Goal: Task Accomplishment & Management: Complete application form

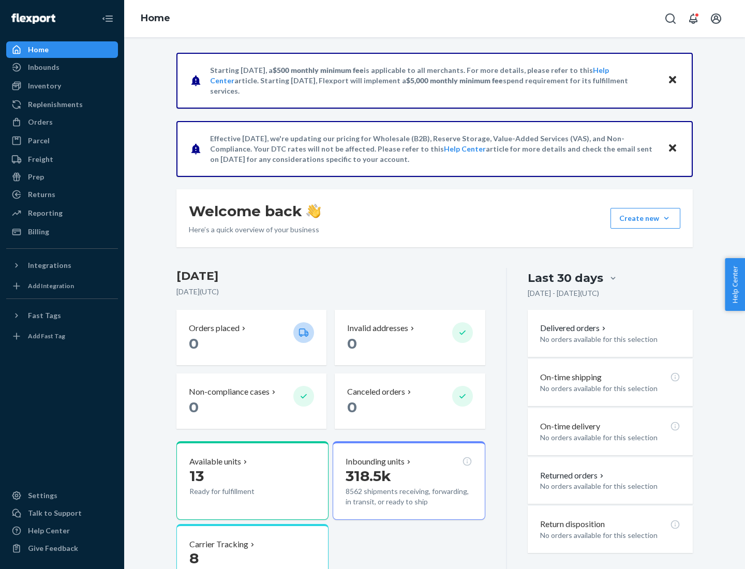
click at [666, 218] on button "Create new Create new inbound Create new order Create new product" at bounding box center [645, 218] width 70 height 21
click at [62, 67] on div "Inbounds" at bounding box center [62, 67] width 110 height 14
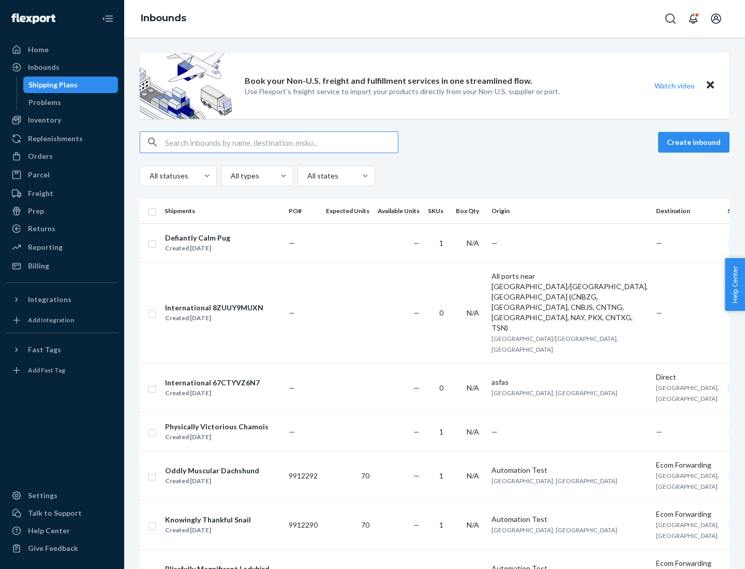
click at [695, 142] on button "Create inbound" at bounding box center [693, 142] width 71 height 21
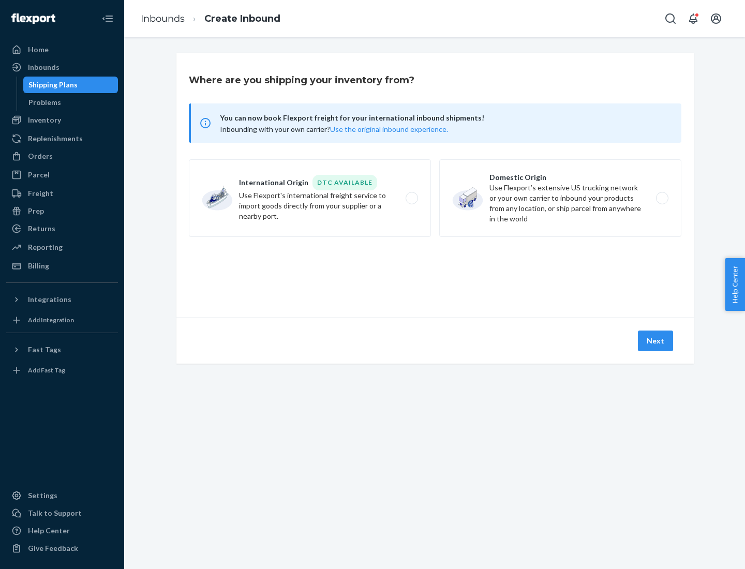
click at [560, 198] on label "Domestic Origin Use Flexport’s extensive US trucking network or your own carrie…" at bounding box center [560, 198] width 242 height 78
click at [661, 198] on input "Domestic Origin Use Flexport’s extensive US trucking network or your own carrie…" at bounding box center [664, 198] width 7 height 7
radio input "true"
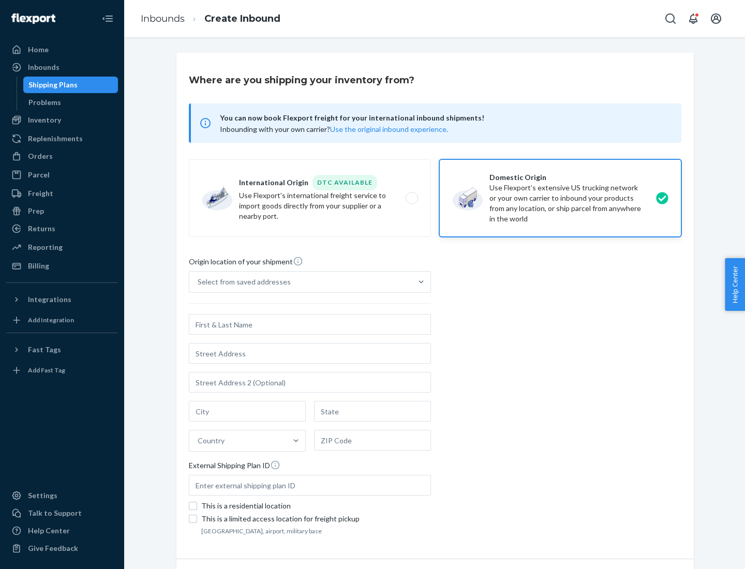
click at [241, 282] on div "Select from saved addresses" at bounding box center [244, 282] width 93 height 10
click at [199, 282] on input "Select from saved addresses" at bounding box center [198, 282] width 1 height 10
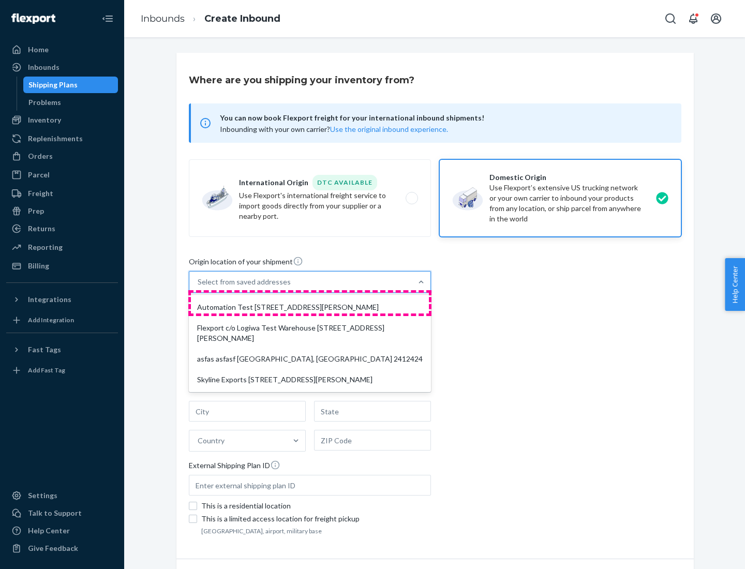
scroll to position [4, 0]
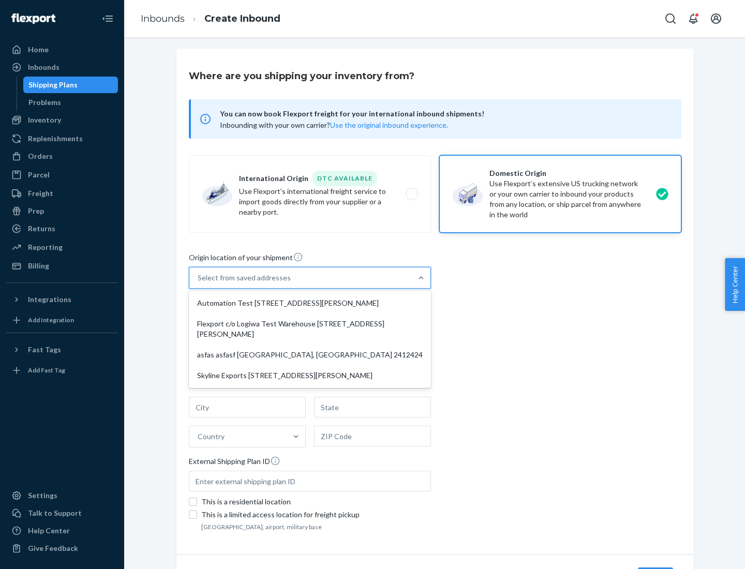
click at [310, 303] on div "Automation Test [STREET_ADDRESS][PERSON_NAME]" at bounding box center [310, 303] width 238 height 21
click at [199, 283] on input "option Automation Test [STREET_ADDRESS][PERSON_NAME] focused, 1 of 4. 4 results…" at bounding box center [198, 278] width 1 height 10
type input "Automation Test"
type input "9th Floor"
type input "[GEOGRAPHIC_DATA]"
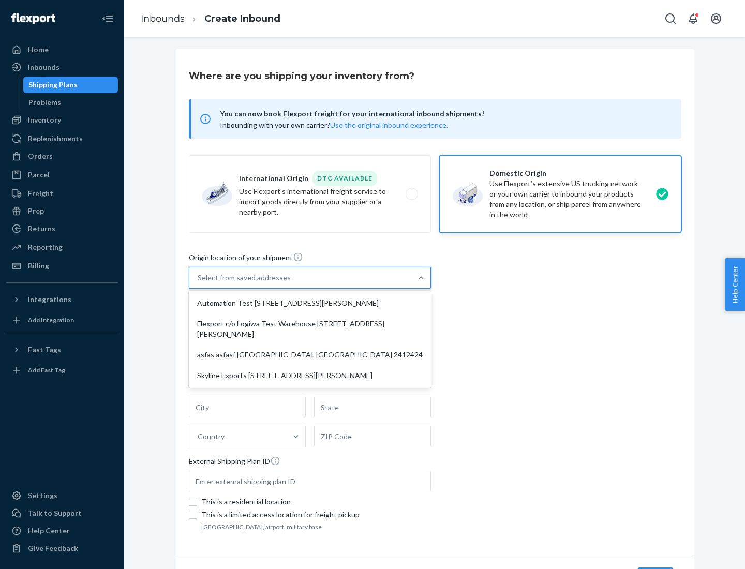
type input "CA"
type input "94104"
type input "[STREET_ADDRESS][PERSON_NAME]"
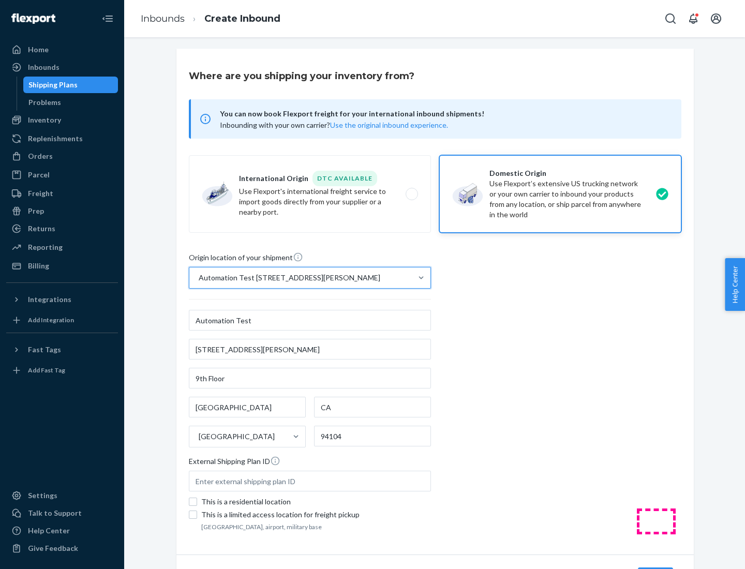
scroll to position [61, 0]
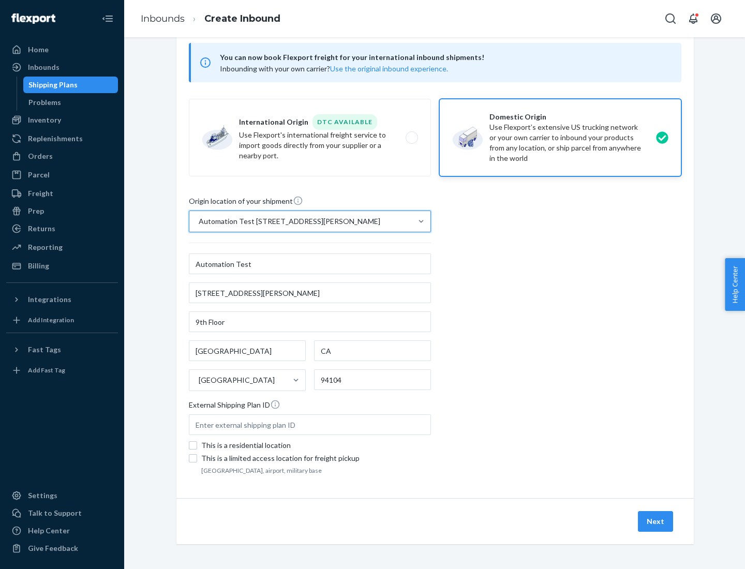
click at [656, 521] on button "Next" at bounding box center [655, 521] width 35 height 21
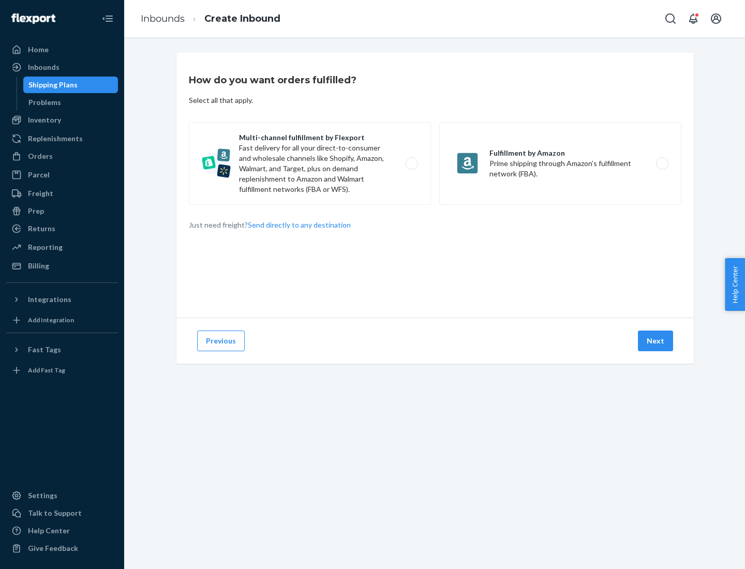
click at [310, 163] on label "Multi-channel fulfillment by Flexport Fast delivery for all your direct-to-cons…" at bounding box center [310, 163] width 242 height 83
click at [411, 163] on input "Multi-channel fulfillment by Flexport Fast delivery for all your direct-to-cons…" at bounding box center [414, 163] width 7 height 7
radio input "true"
click at [656, 341] on button "Next" at bounding box center [655, 340] width 35 height 21
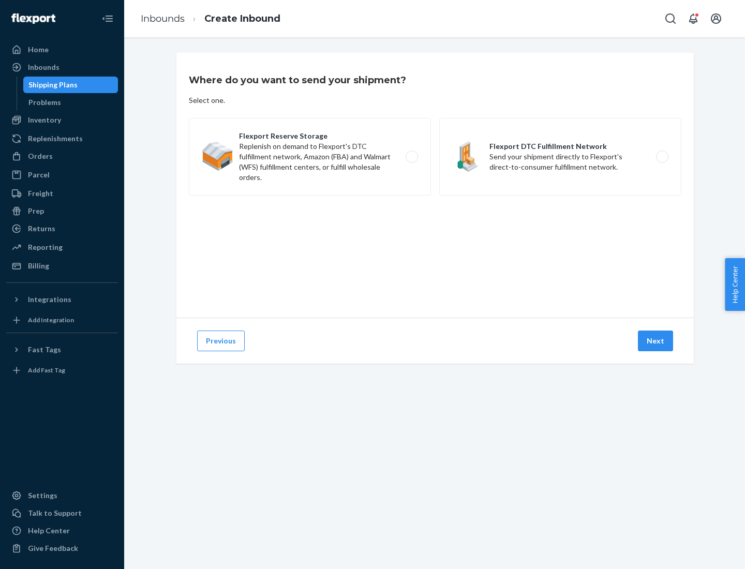
click at [560, 157] on label "Flexport DTC Fulfillment Network Send your shipment directly to Flexport's dire…" at bounding box center [560, 157] width 242 height 78
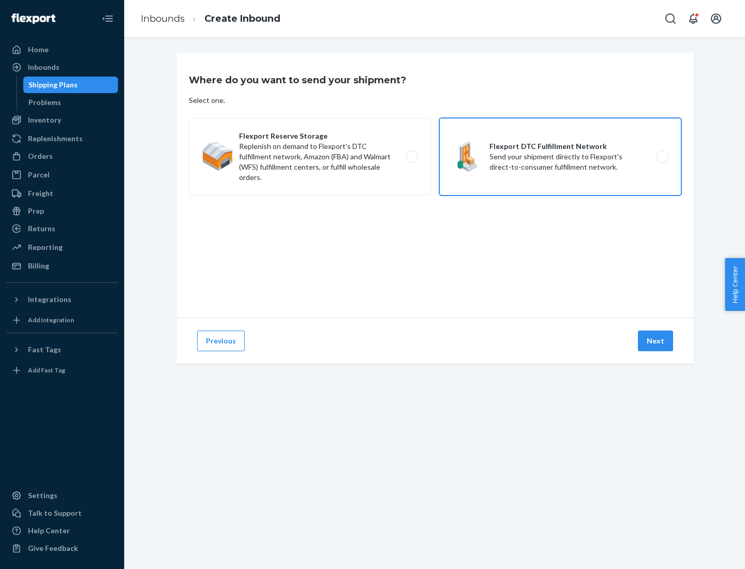
click at [661, 157] on input "Flexport DTC Fulfillment Network Send your shipment directly to Flexport's dire…" at bounding box center [664, 157] width 7 height 7
radio input "true"
click at [656, 341] on button "Next" at bounding box center [655, 340] width 35 height 21
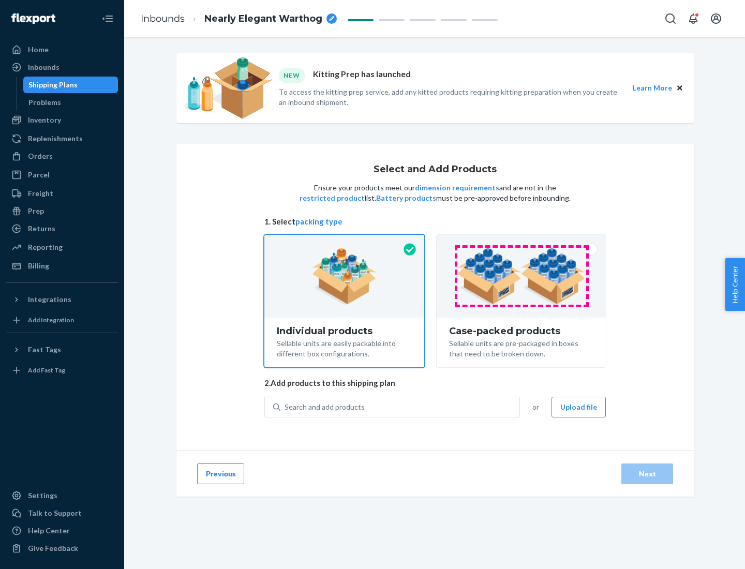
click at [521, 276] on img at bounding box center [521, 276] width 129 height 57
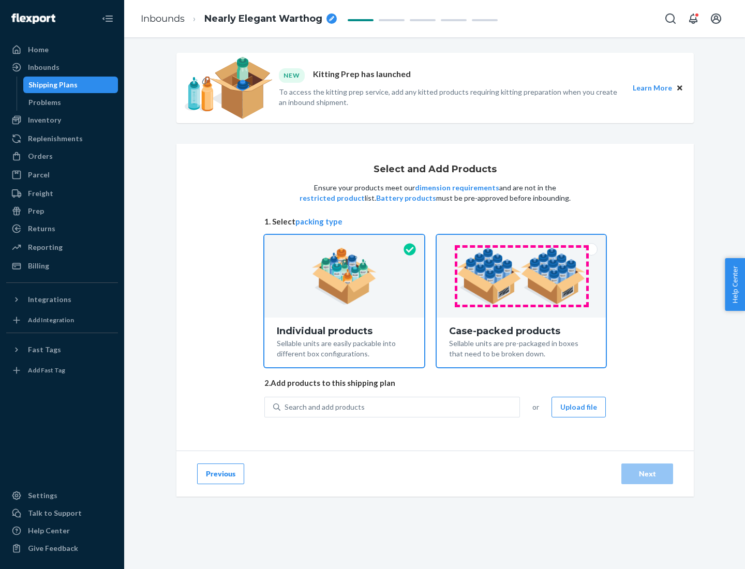
click at [521, 241] on input "Case-packed products Sellable units are pre-packaged in boxes that need to be b…" at bounding box center [521, 238] width 7 height 7
radio input "true"
radio input "false"
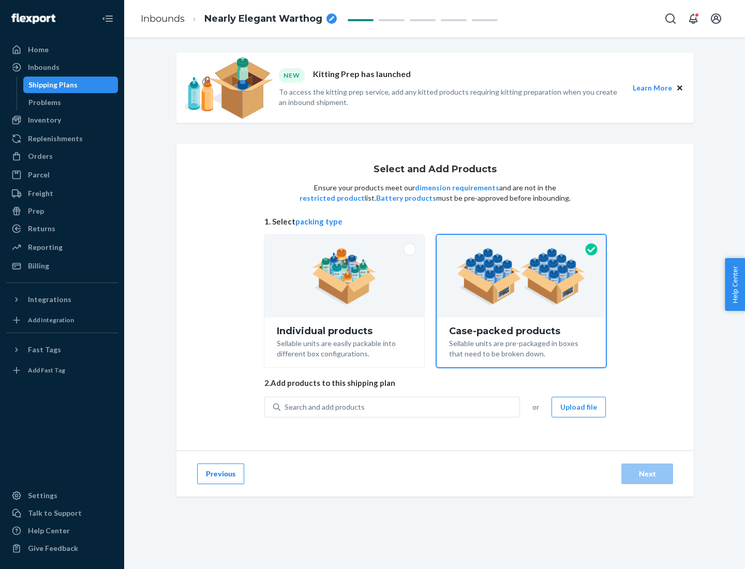
click at [400, 406] on div "Search and add products" at bounding box center [399, 407] width 239 height 19
click at [285, 406] on input "Search and add products" at bounding box center [284, 407] width 1 height 10
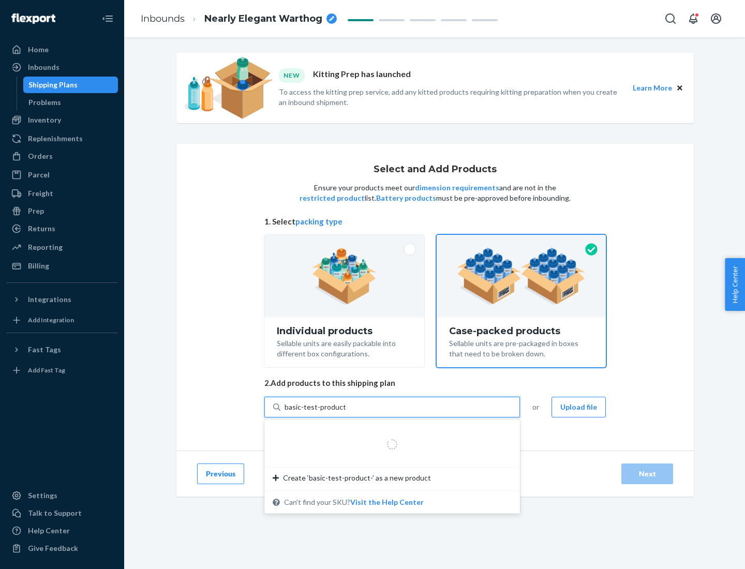
type input "basic-test-product-1"
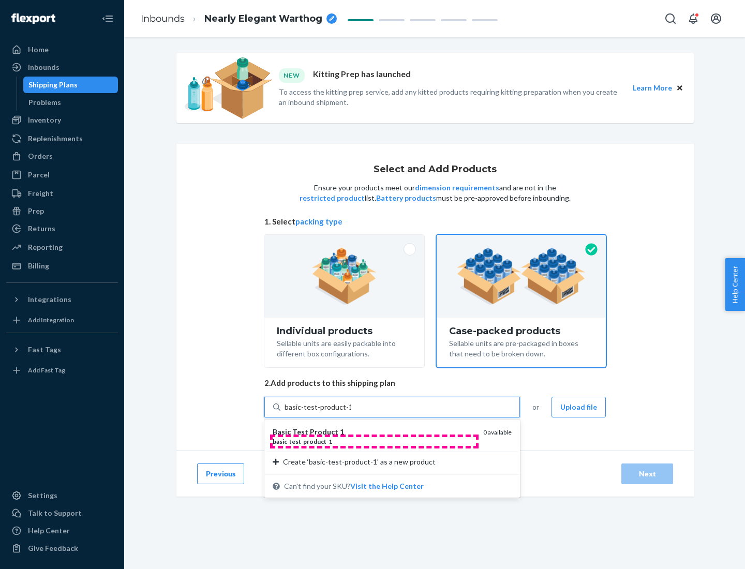
click at [374, 441] on div "basic - test - product - 1" at bounding box center [374, 441] width 202 height 9
click at [351, 412] on input "basic-test-product-1" at bounding box center [317, 407] width 66 height 10
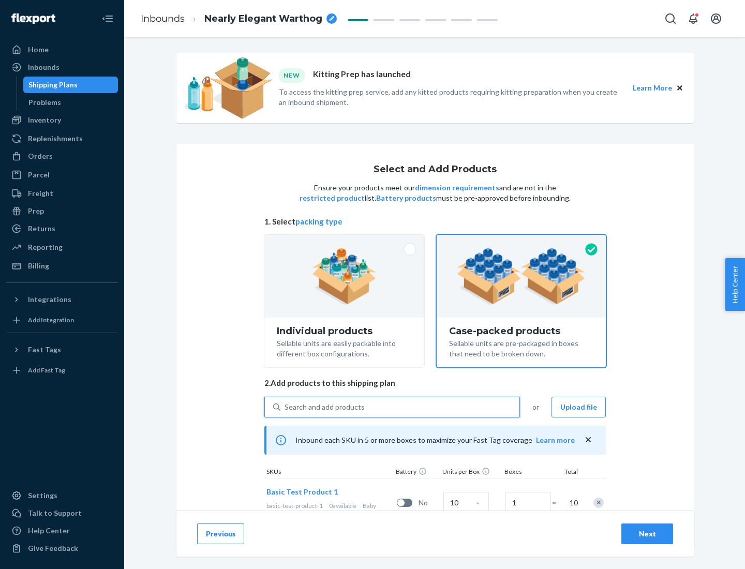
scroll to position [37, 0]
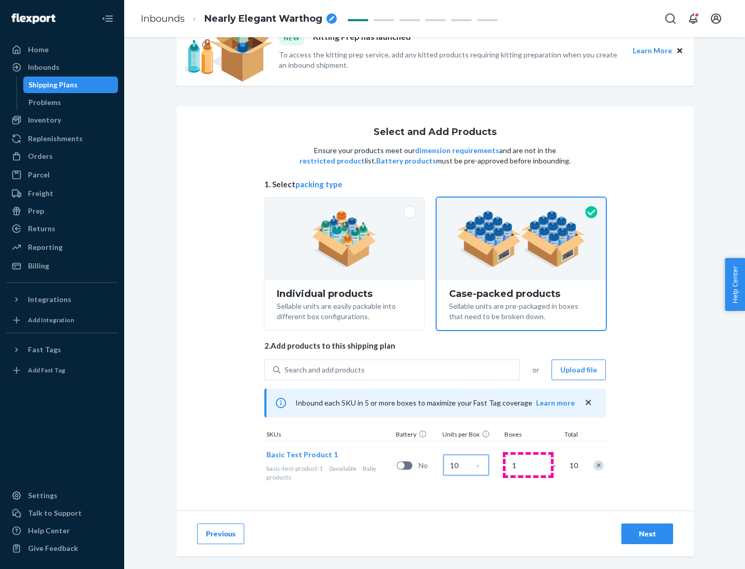
type input "10"
type input "7"
click at [647, 534] on div "Next" at bounding box center [647, 533] width 34 height 10
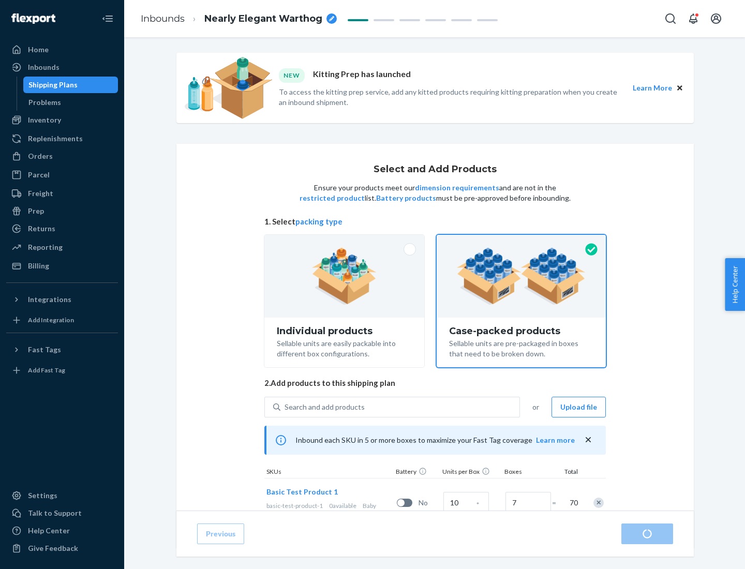
radio input "true"
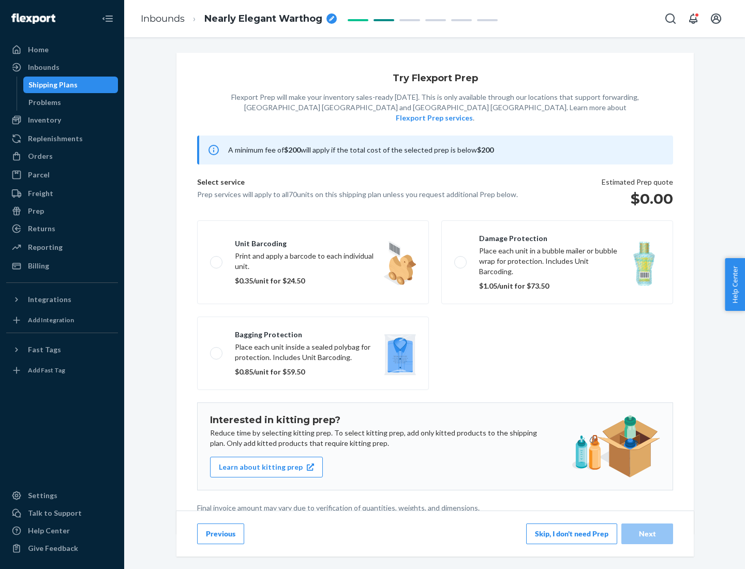
scroll to position [3, 0]
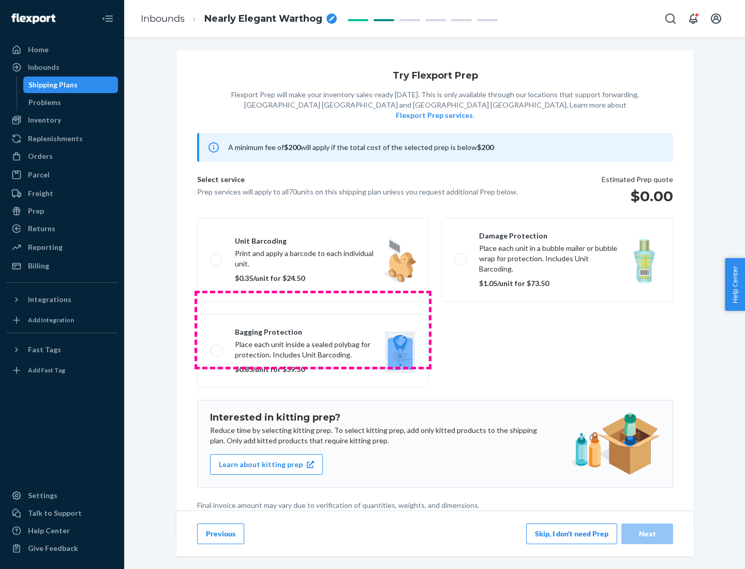
click at [313, 329] on label "Bagging protection Place each unit inside a sealed polybag for protection. Incl…" at bounding box center [313, 350] width 232 height 73
click at [217, 347] on input "Bagging protection Place each unit inside a sealed polybag for protection. Incl…" at bounding box center [213, 350] width 7 height 7
checkbox input "true"
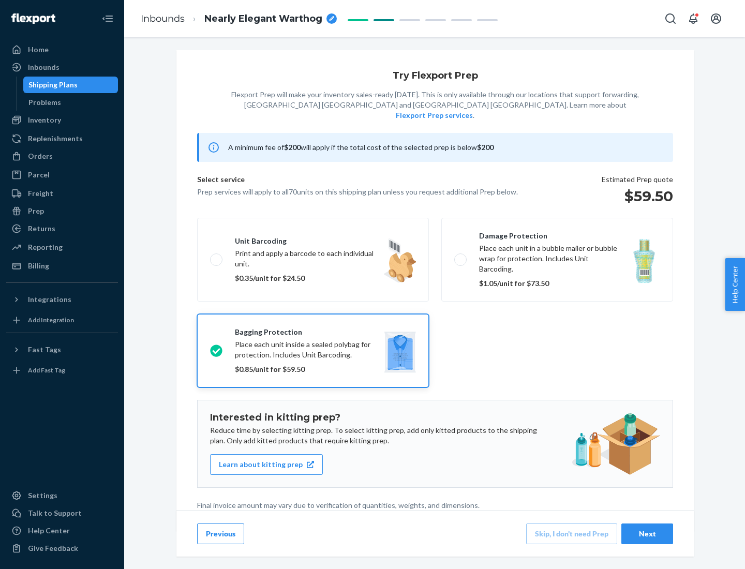
click at [647, 533] on div "Next" at bounding box center [647, 533] width 34 height 10
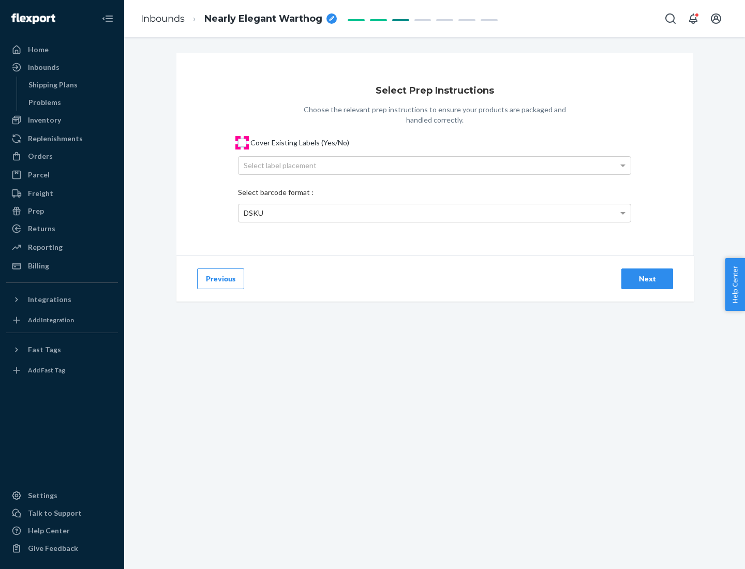
click at [242, 142] on input "Cover Existing Labels (Yes/No)" at bounding box center [242, 143] width 8 height 8
checkbox input "true"
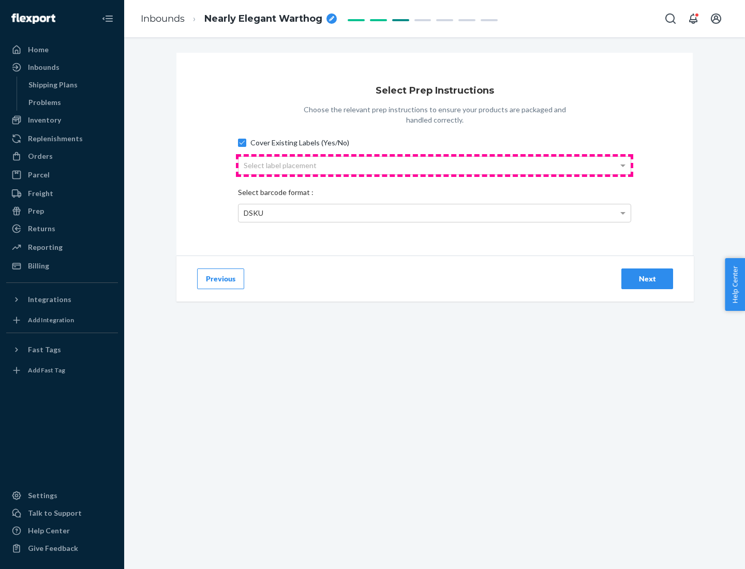
click at [434, 165] on div "Select label placement" at bounding box center [434, 166] width 392 height 18
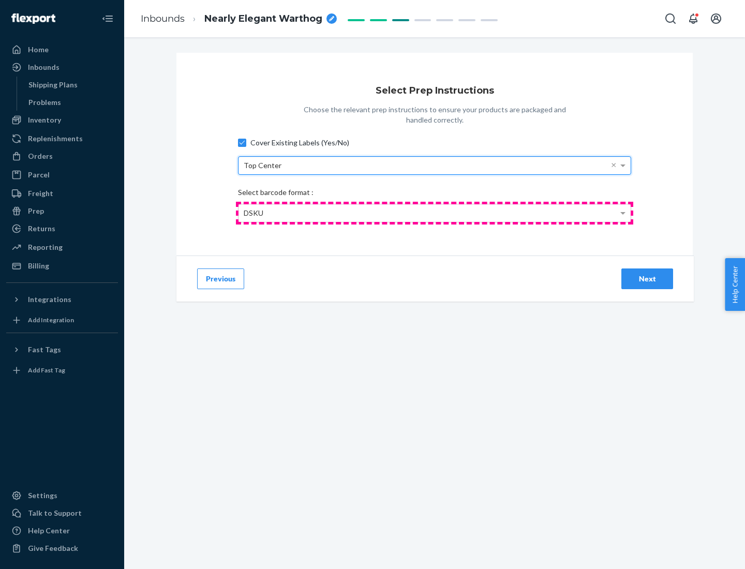
click at [434, 213] on div "DSKU" at bounding box center [434, 213] width 392 height 18
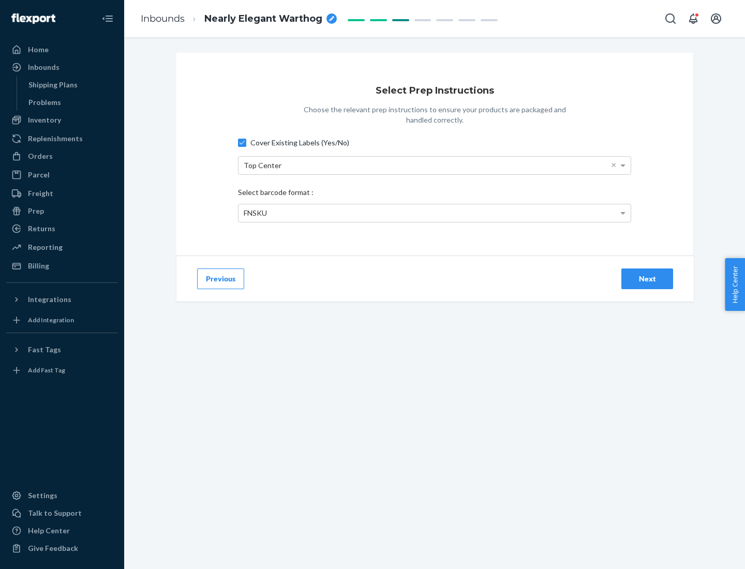
click at [647, 278] on div "Next" at bounding box center [647, 279] width 34 height 10
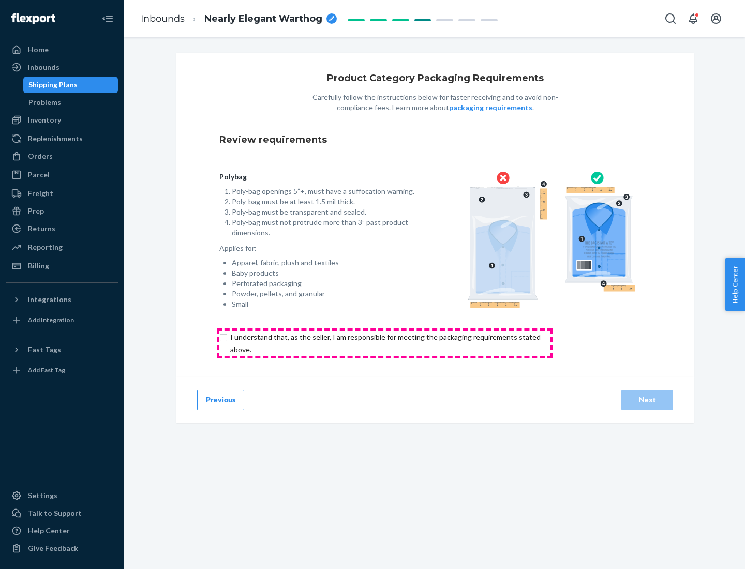
click at [384, 343] on input "checkbox" at bounding box center [391, 343] width 344 height 25
checkbox input "true"
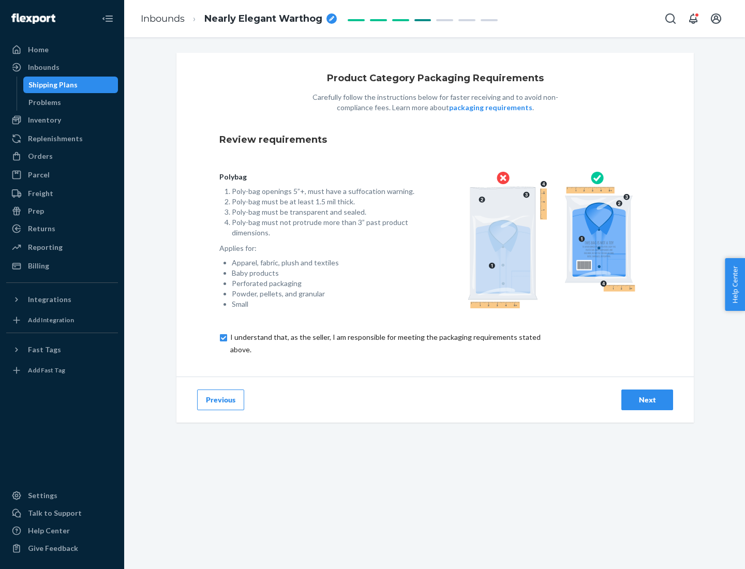
click at [647, 399] on div "Next" at bounding box center [647, 400] width 34 height 10
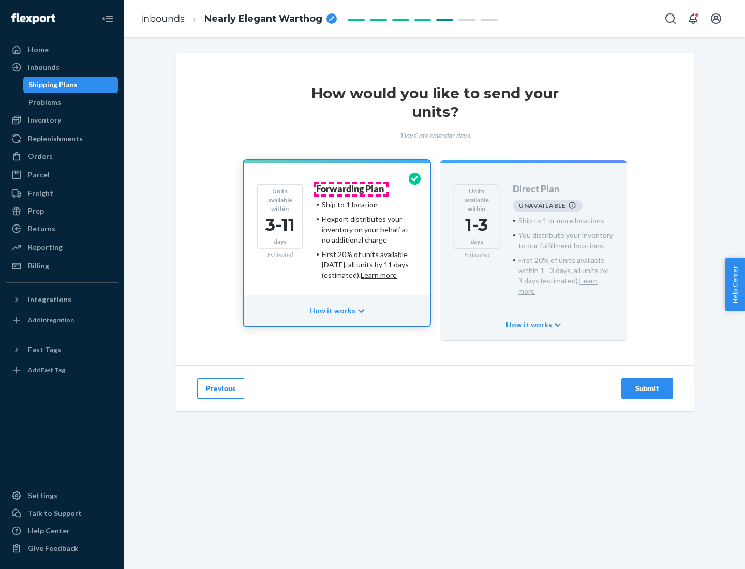
click at [351, 189] on h4 "Forwarding Plan" at bounding box center [350, 189] width 68 height 10
click at [647, 383] on div "Submit" at bounding box center [647, 388] width 34 height 10
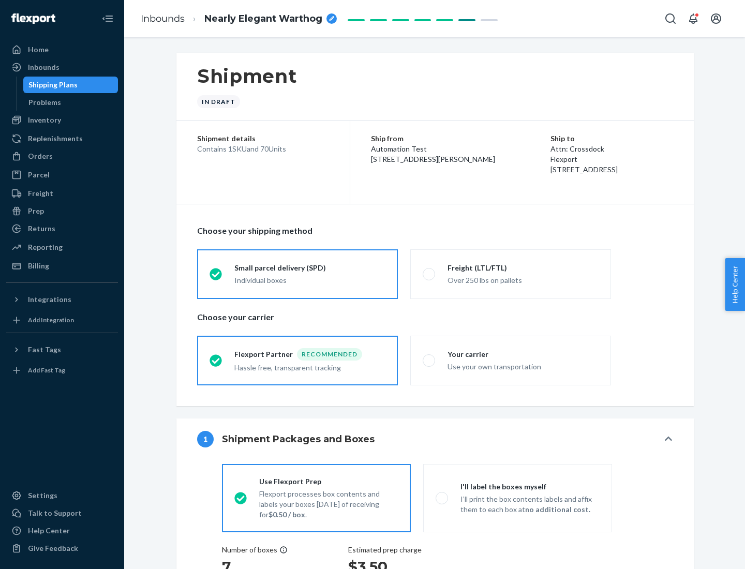
radio input "true"
radio input "false"
radio input "true"
radio input "false"
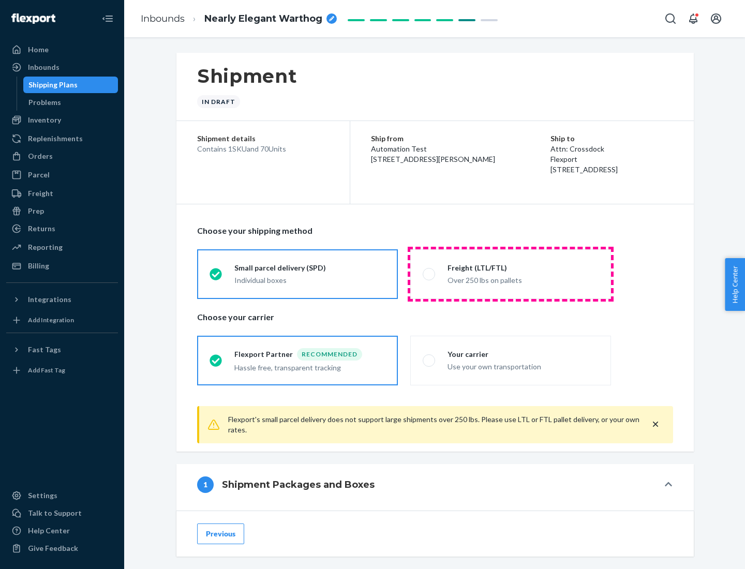
click at [510, 274] on div "Over 250 lbs on pallets" at bounding box center [522, 279] width 151 height 12
click at [429, 274] on input "Freight (LTL/FTL) Over 250 lbs on pallets" at bounding box center [425, 273] width 7 height 7
radio input "true"
radio input "false"
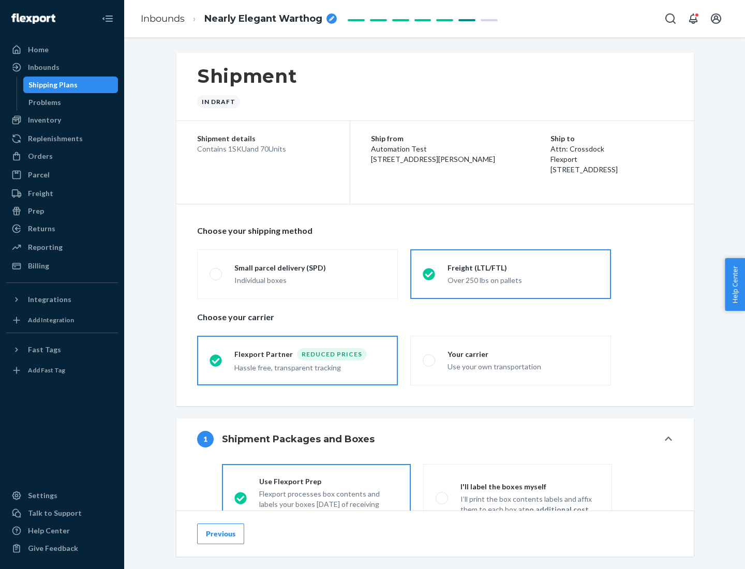
scroll to position [57, 0]
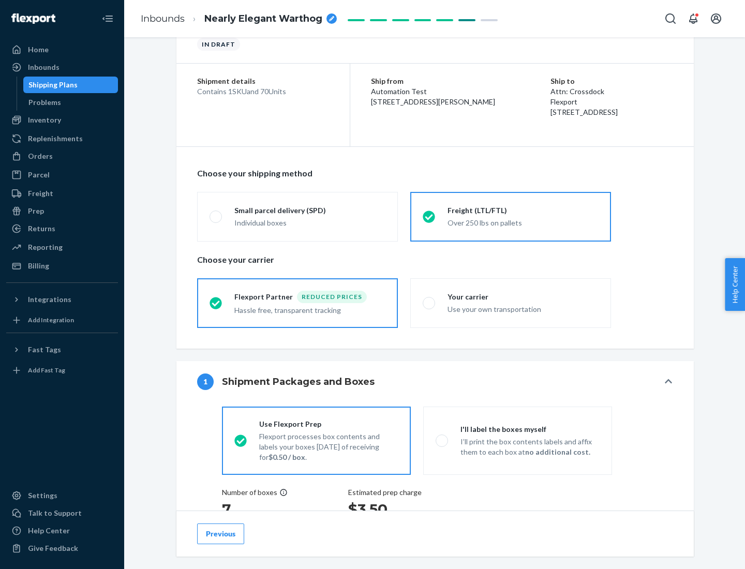
click at [510, 303] on div "Use your own transportation" at bounding box center [522, 308] width 151 height 12
click at [429, 303] on input "Your carrier Use your own transportation" at bounding box center [425, 302] width 7 height 7
radio input "true"
radio input "false"
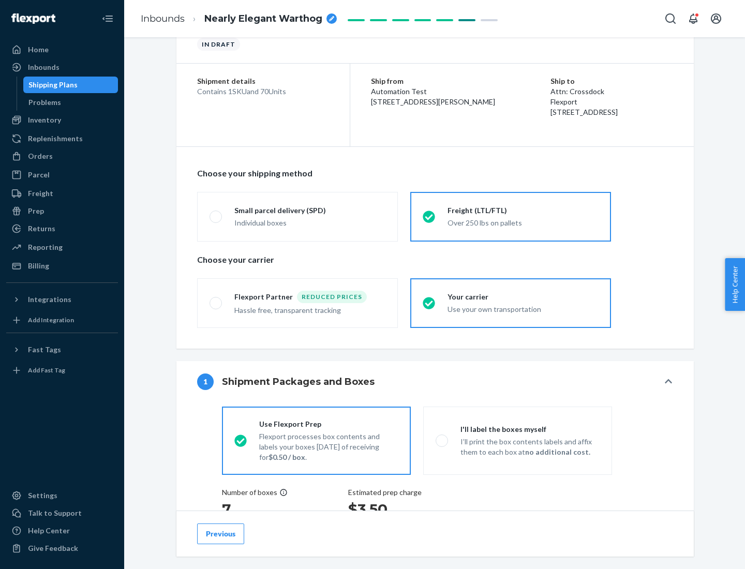
scroll to position [195, 0]
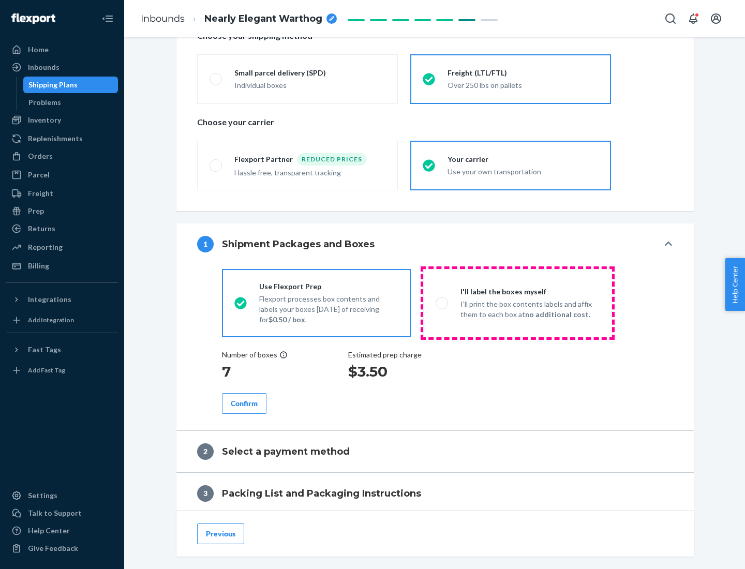
click at [517, 303] on p "I’ll print the box contents labels and affix them to each box at no additional …" at bounding box center [529, 309] width 139 height 21
click at [442, 303] on input "I'll label the boxes myself I’ll print the box contents labels and affix them t…" at bounding box center [438, 302] width 7 height 7
radio input "true"
radio input "false"
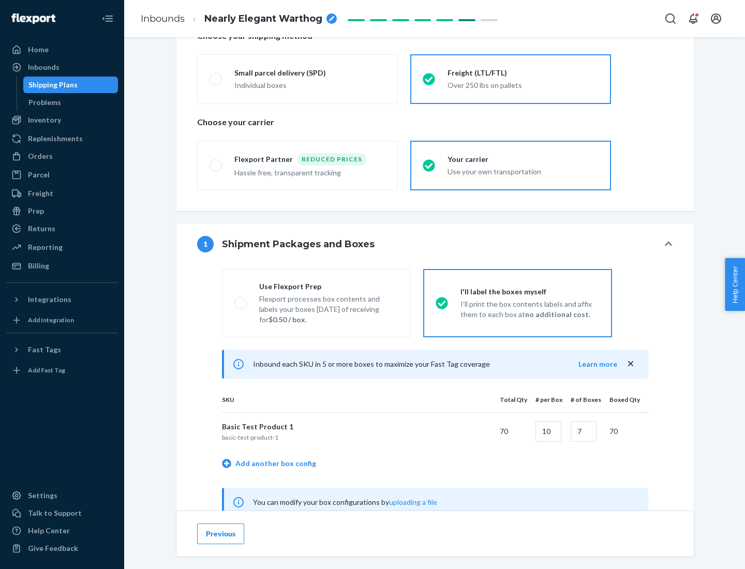
scroll to position [323, 0]
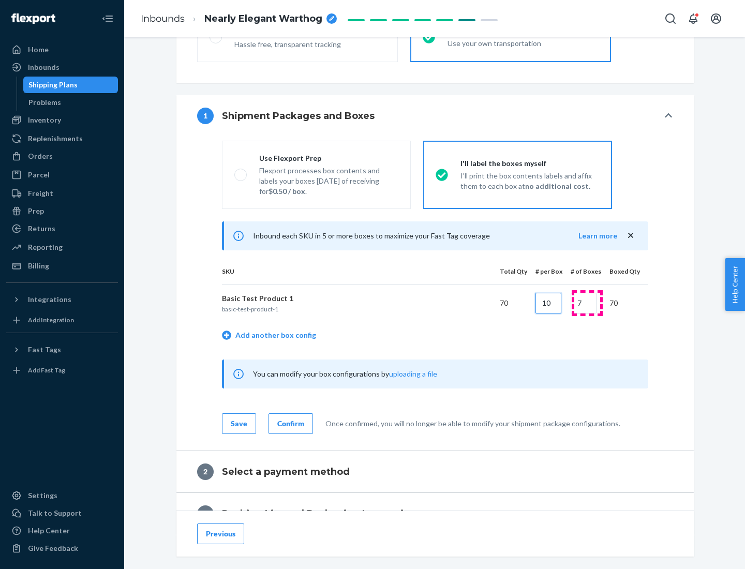
type input "10"
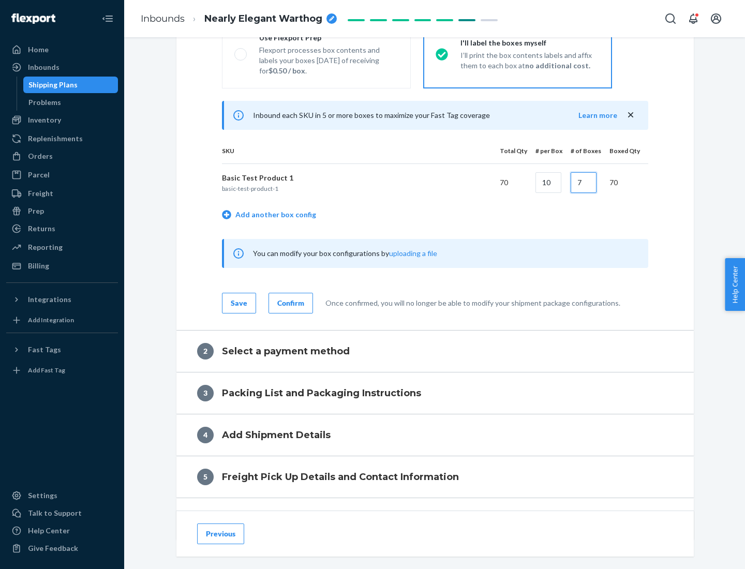
type input "7"
click at [289, 303] on div "Confirm" at bounding box center [290, 303] width 27 height 10
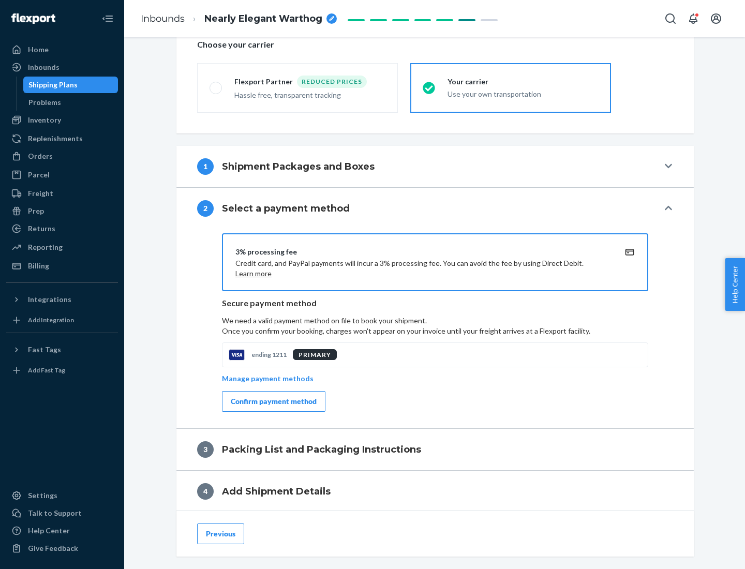
scroll to position [371, 0]
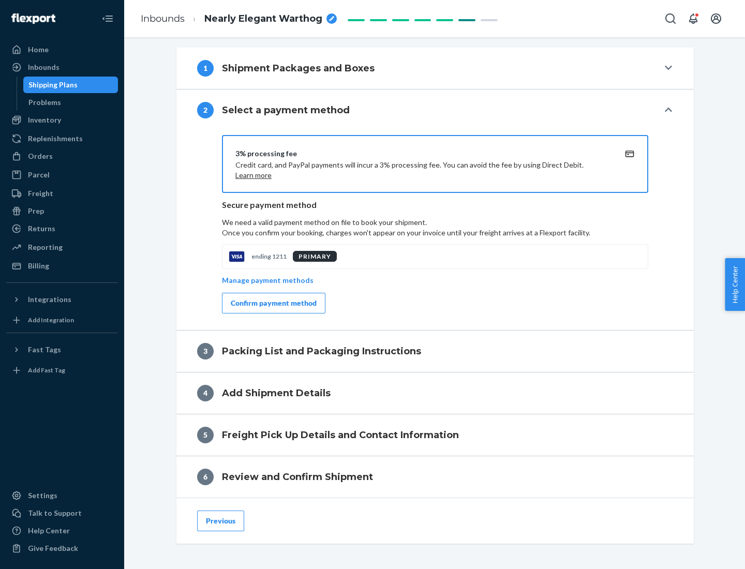
click at [273, 303] on div "Confirm payment method" at bounding box center [274, 303] width 86 height 10
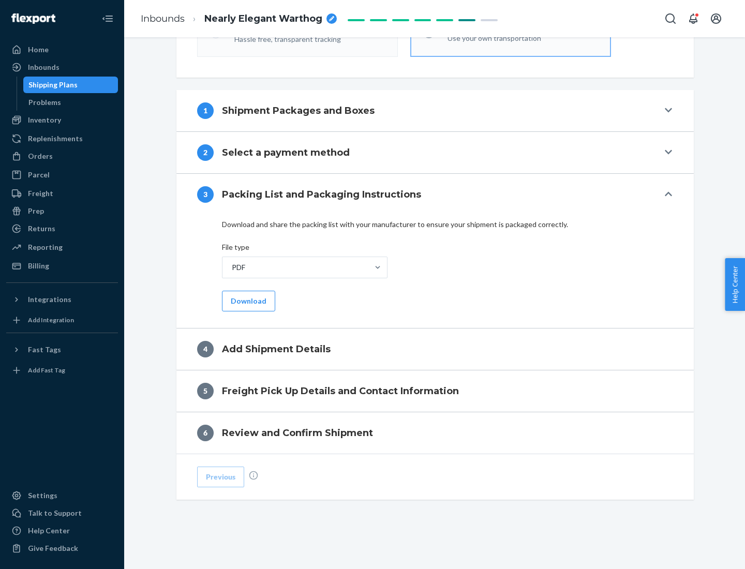
scroll to position [326, 0]
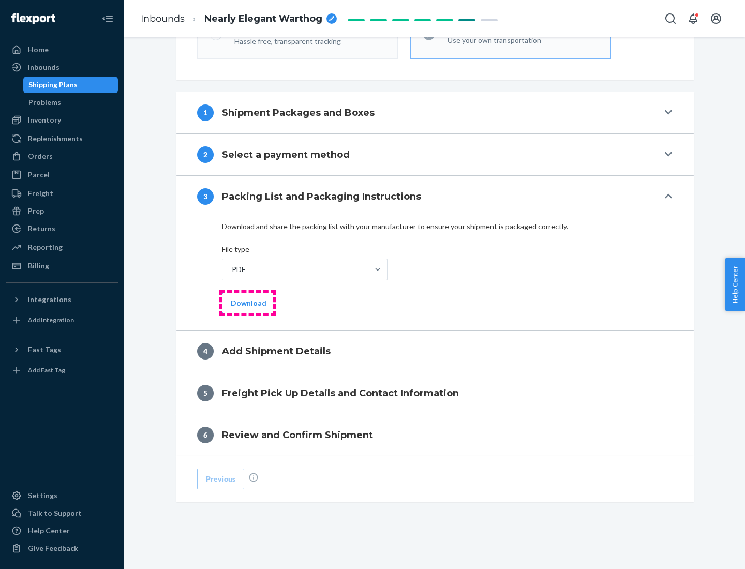
click at [247, 303] on button "Download" at bounding box center [248, 303] width 53 height 21
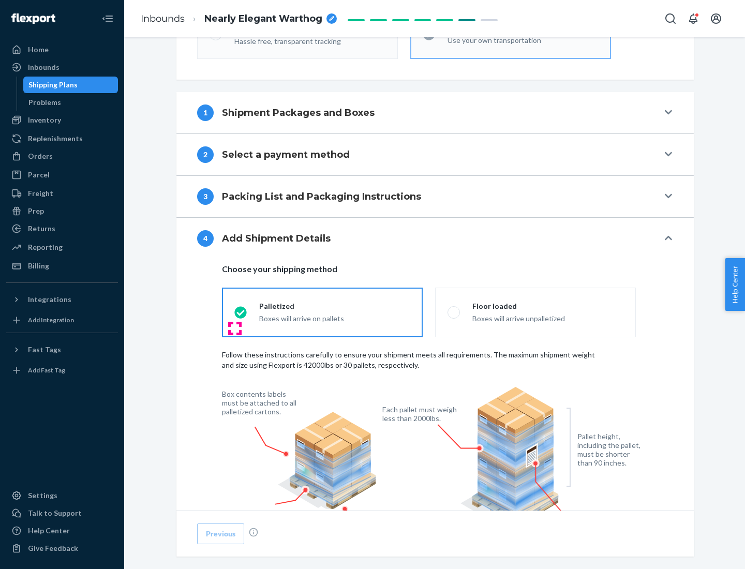
scroll to position [678, 0]
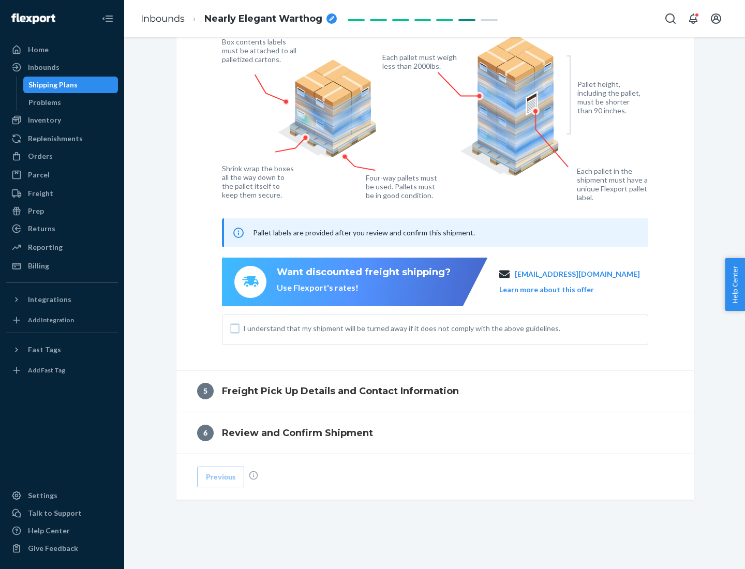
click at [235, 328] on input "I understand that my shipment will be turned away if it does not comply with th…" at bounding box center [235, 328] width 8 height 8
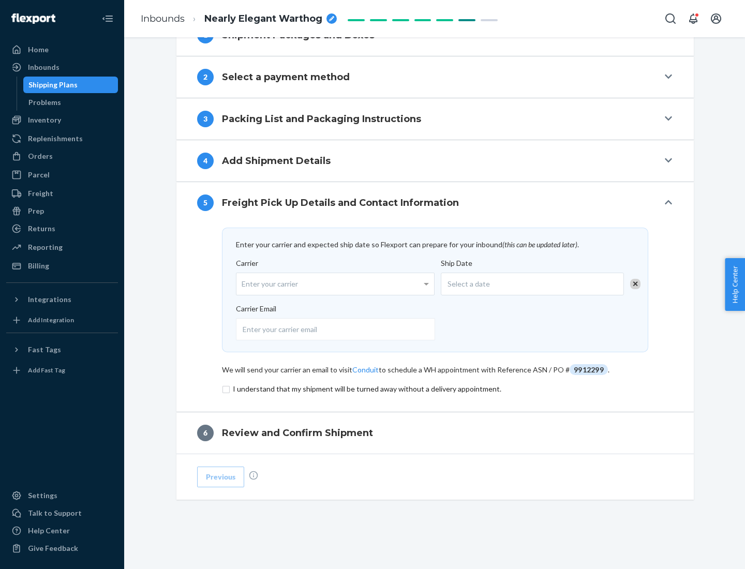
scroll to position [404, 0]
click at [435, 388] on input "checkbox" at bounding box center [435, 389] width 426 height 12
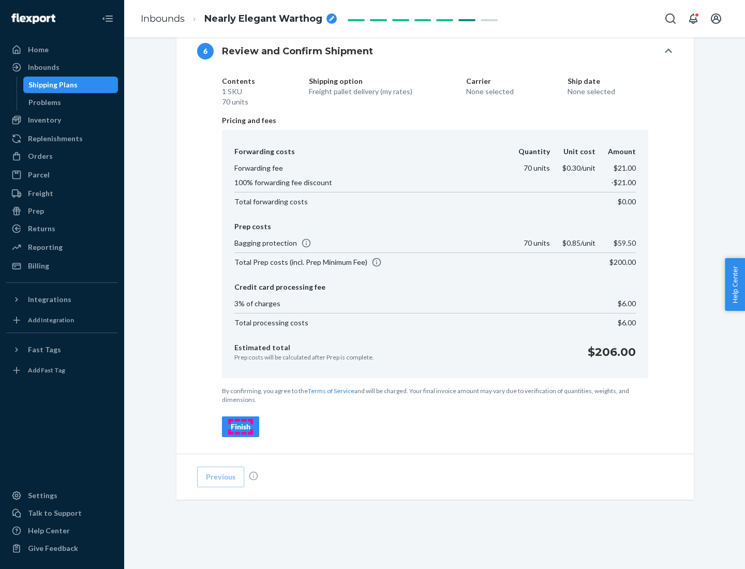
click at [240, 427] on div "Finish" at bounding box center [241, 426] width 20 height 10
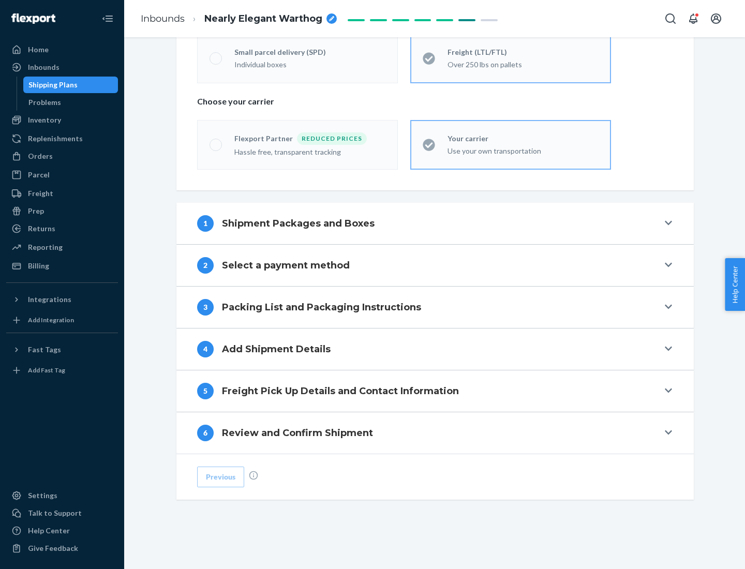
scroll to position [216, 0]
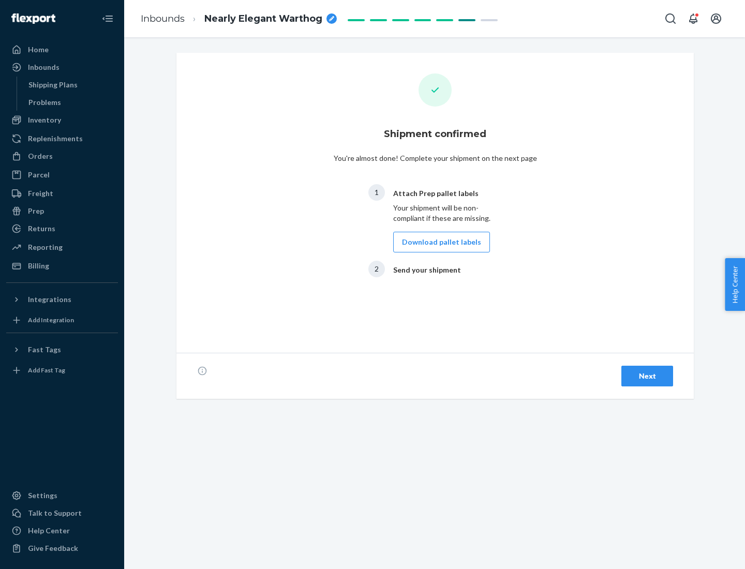
click at [439, 242] on button "Download pallet labels" at bounding box center [441, 242] width 97 height 21
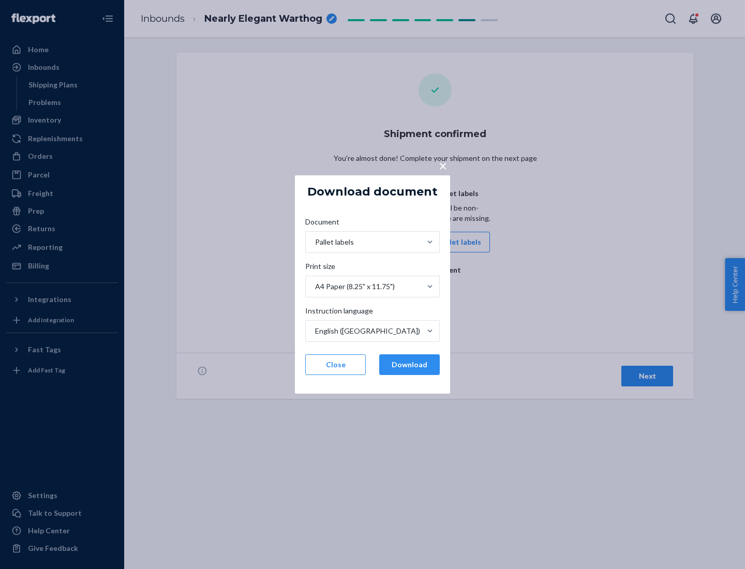
click at [409, 365] on button "Download" at bounding box center [409, 364] width 61 height 21
click at [442, 165] on span "×" at bounding box center [443, 166] width 8 height 18
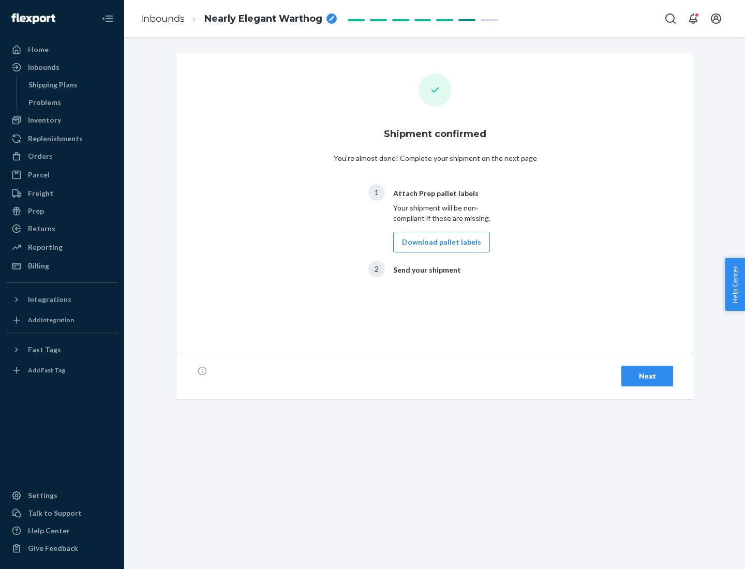
click at [647, 376] on div "Next" at bounding box center [647, 376] width 34 height 10
